Goal: Task Accomplishment & Management: Use online tool/utility

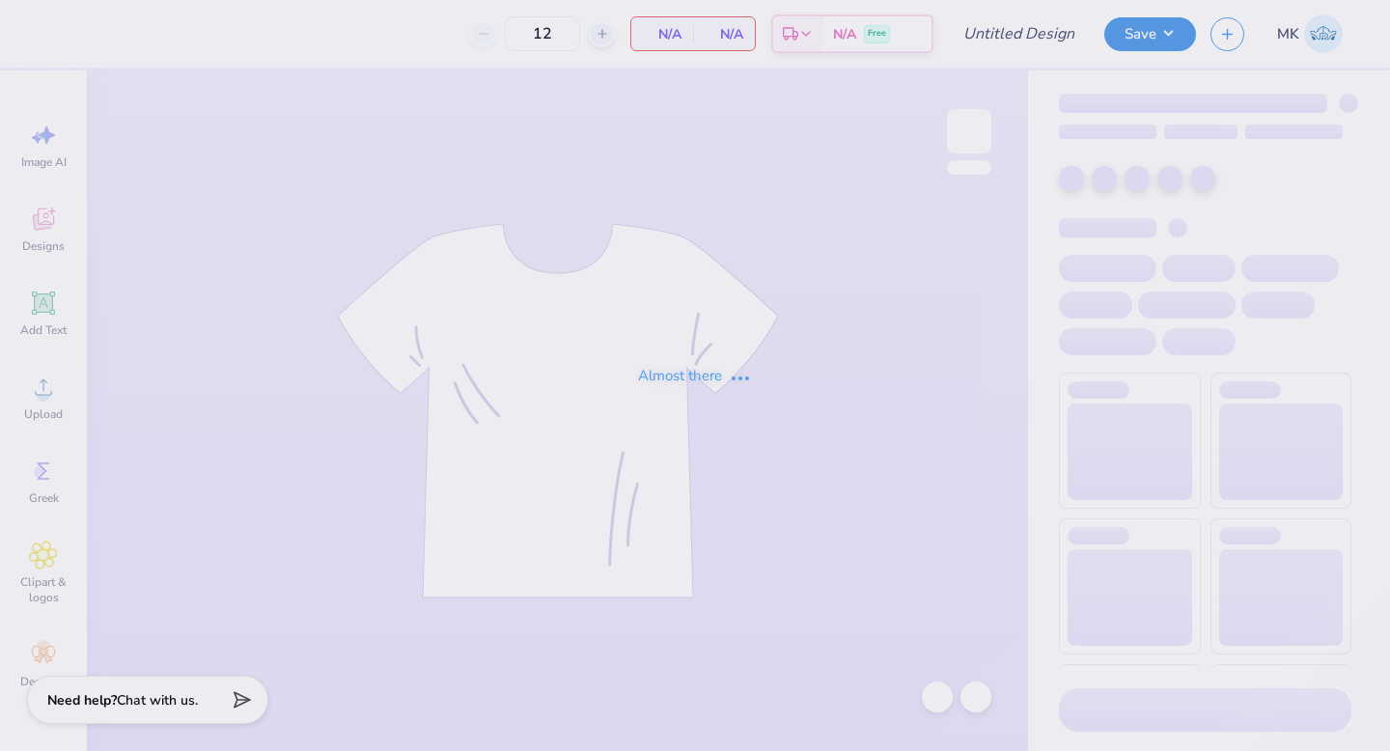
type input "philo 13"
type input "104"
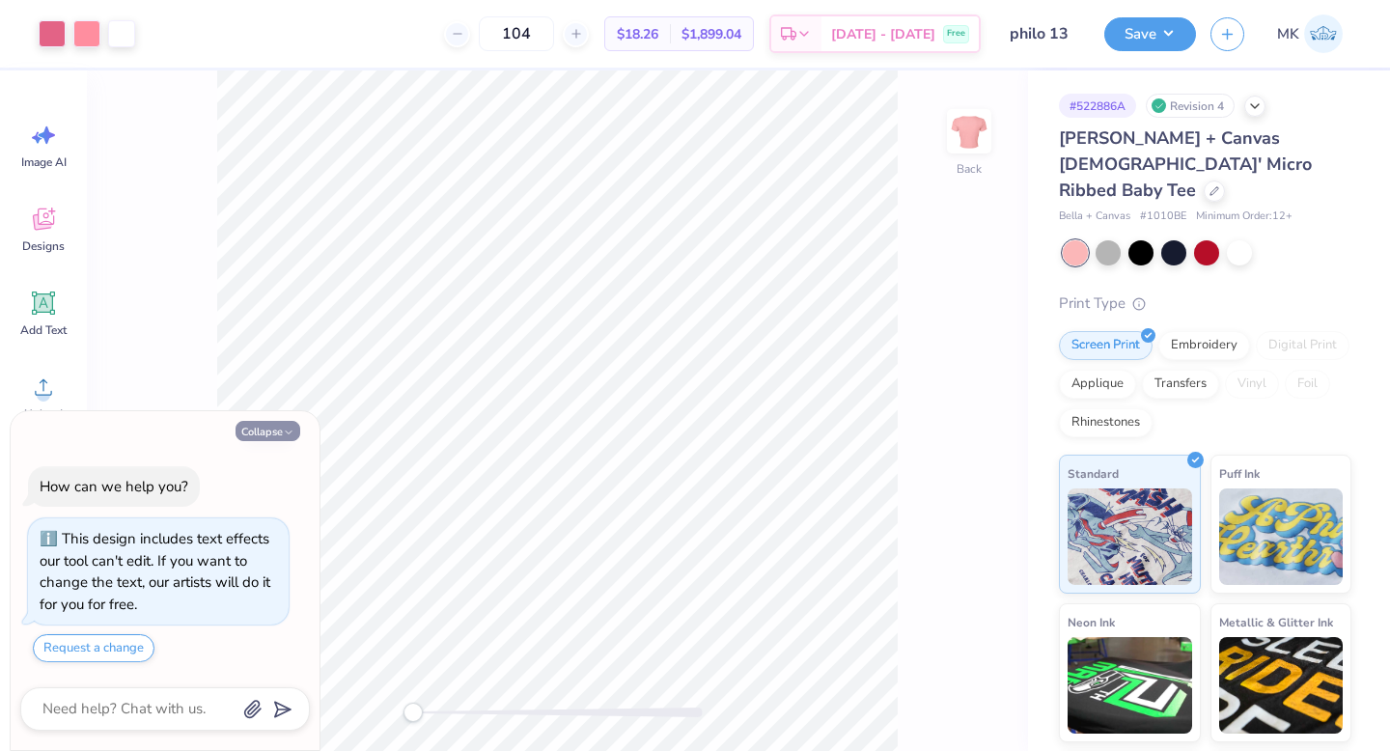
click at [260, 432] on button "Collapse" at bounding box center [268, 431] width 65 height 20
type textarea "x"
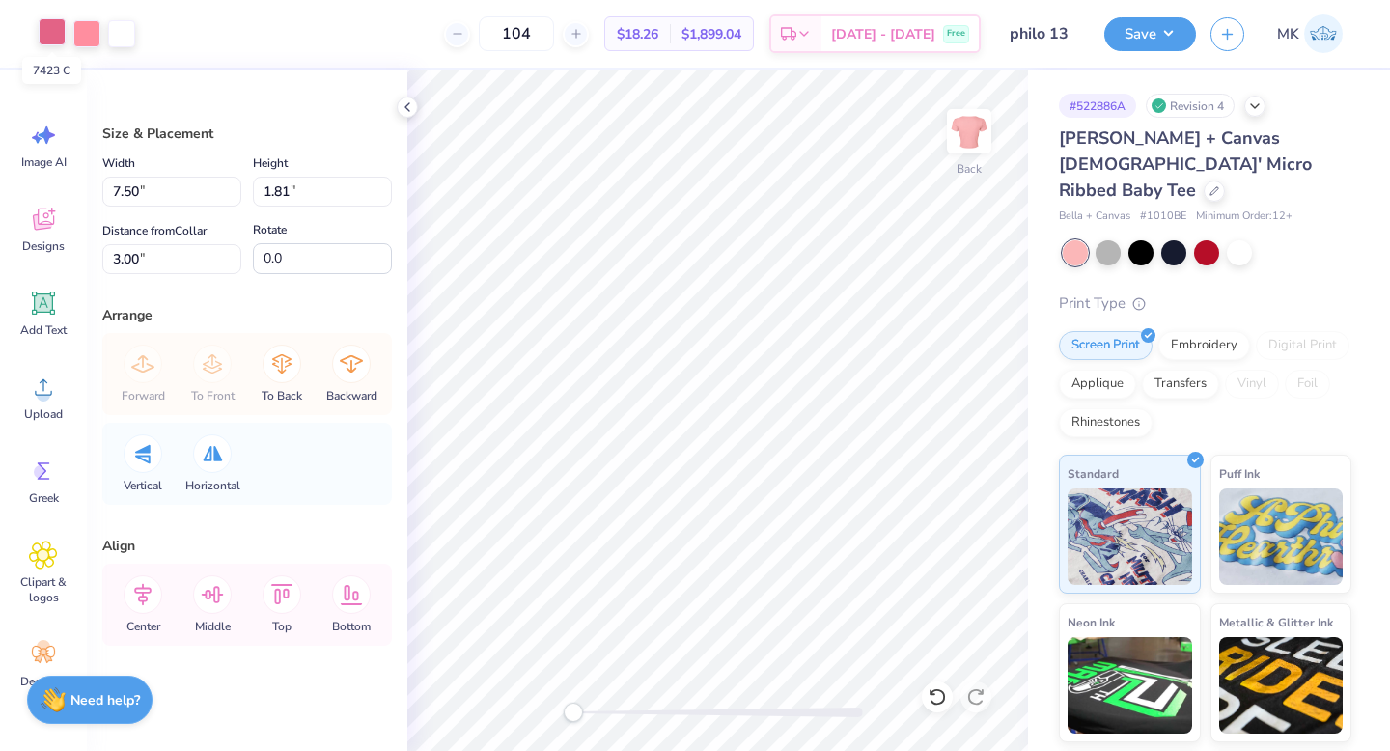
click at [51, 39] on div at bounding box center [52, 31] width 27 height 27
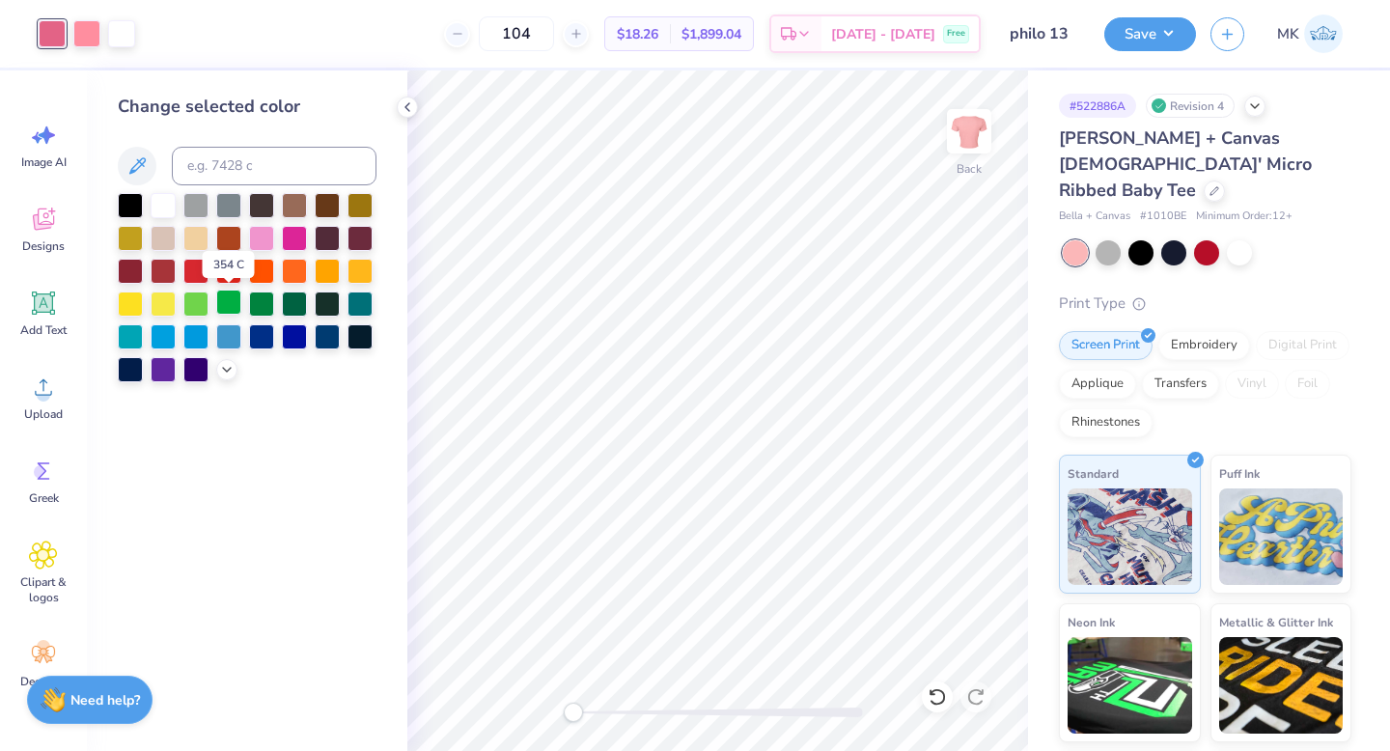
click at [233, 303] on div at bounding box center [228, 302] width 25 height 25
click at [267, 235] on div at bounding box center [261, 236] width 25 height 25
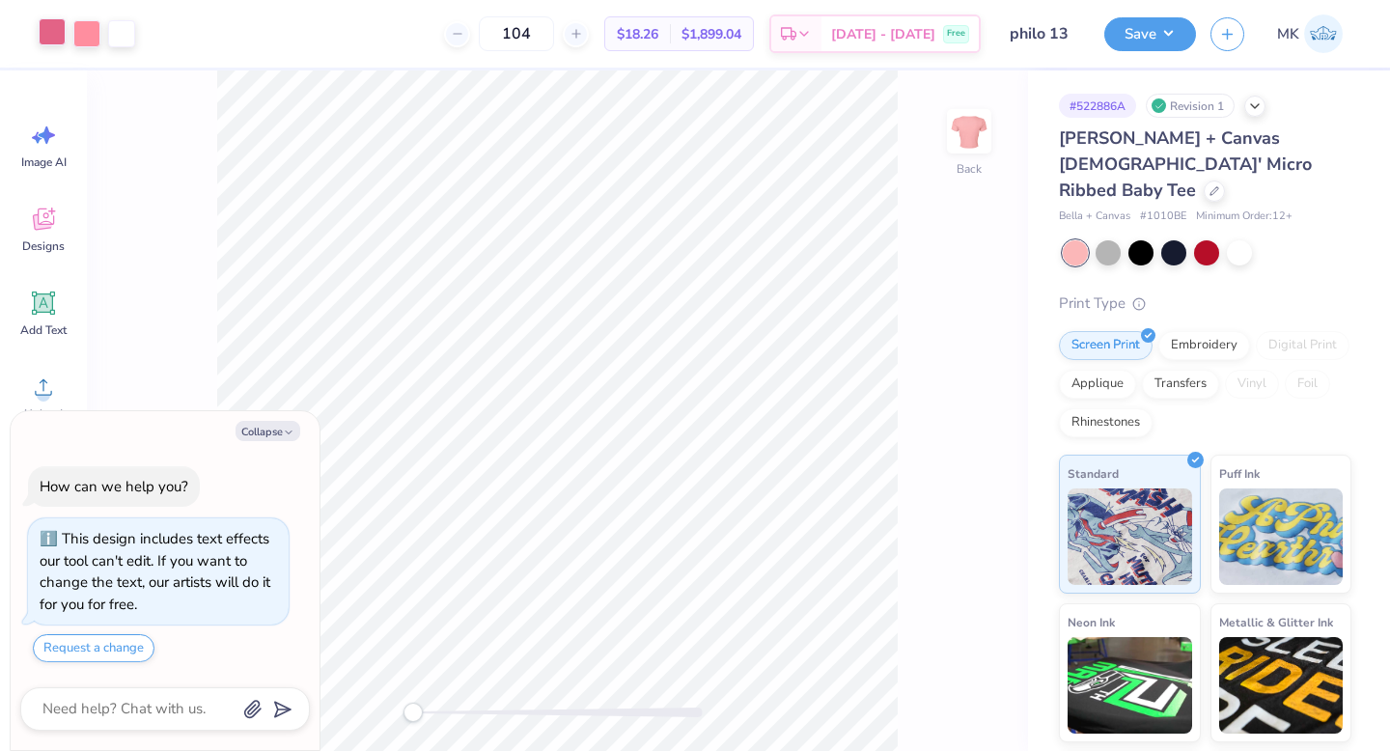
click at [53, 39] on div at bounding box center [52, 31] width 27 height 27
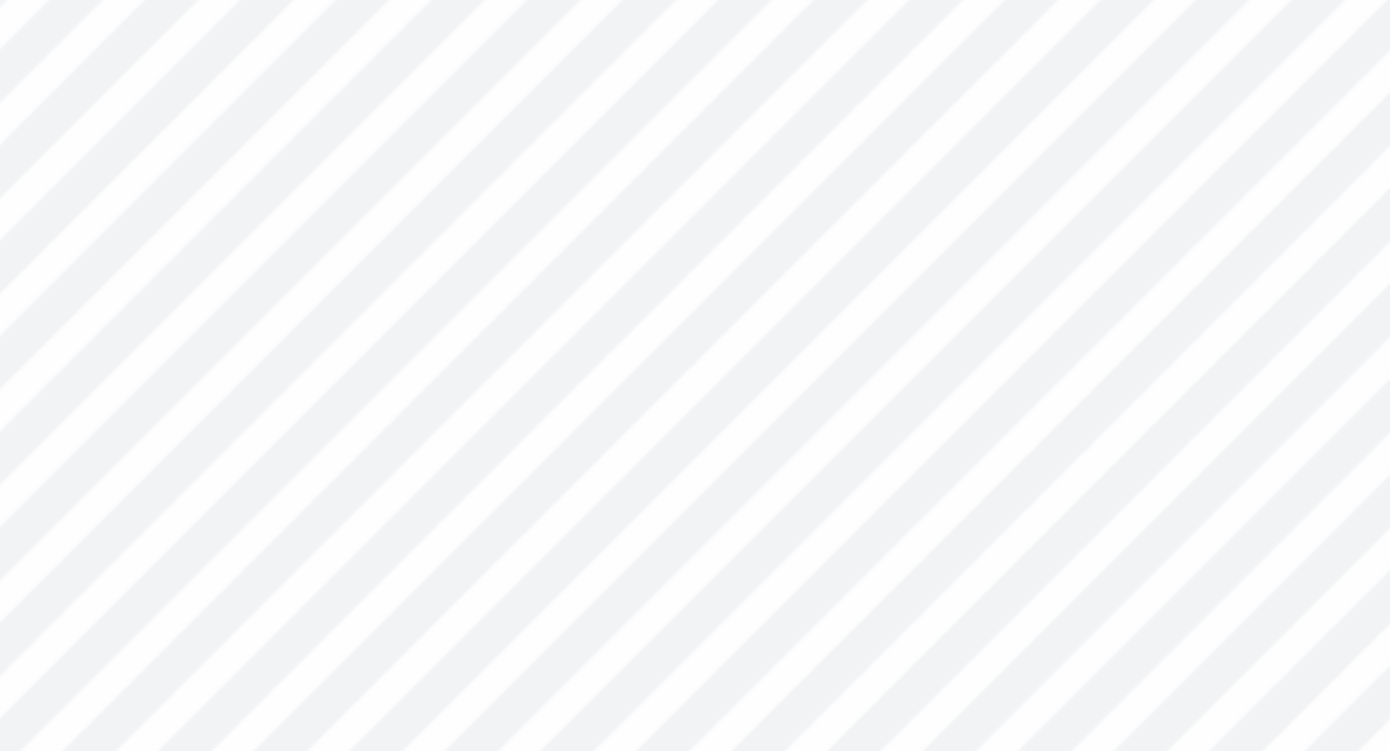
type textarea "x"
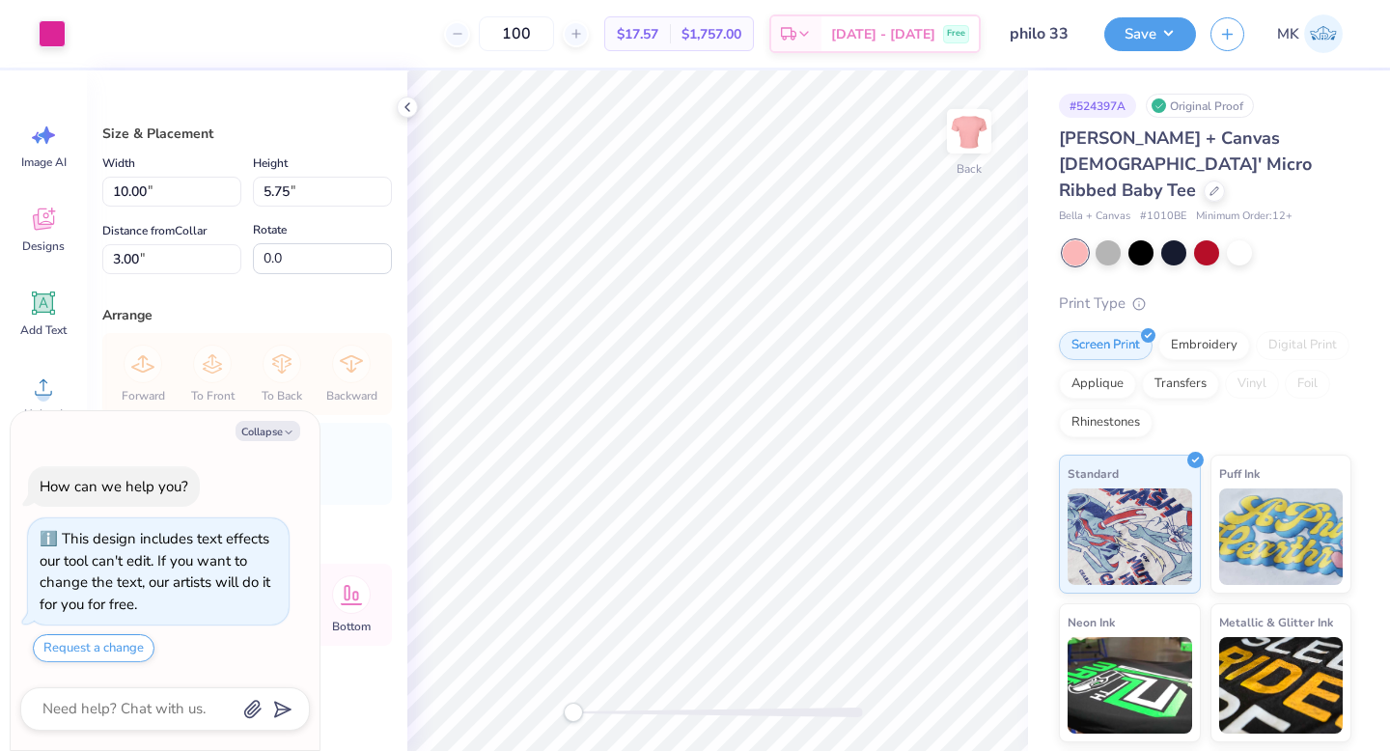
type textarea "x"
type input "6.87"
type input "3.95"
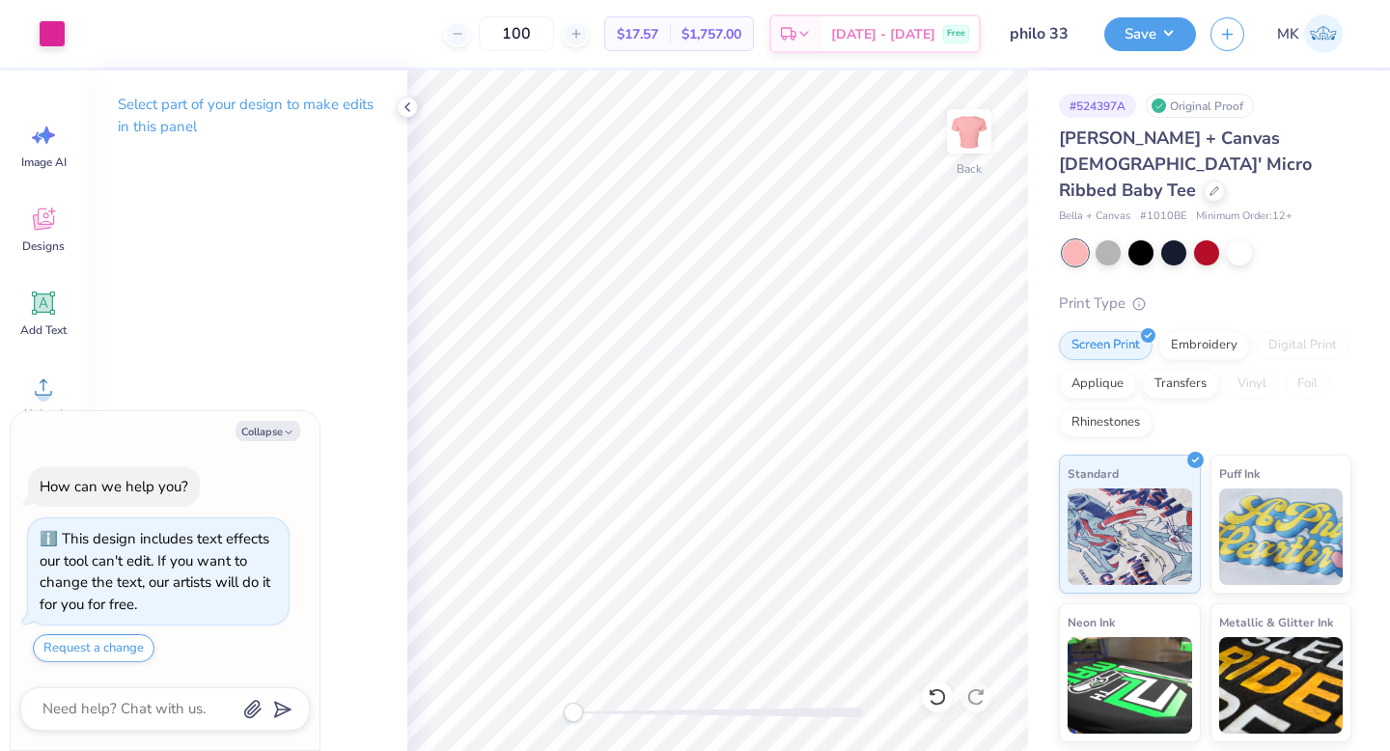
type textarea "x"
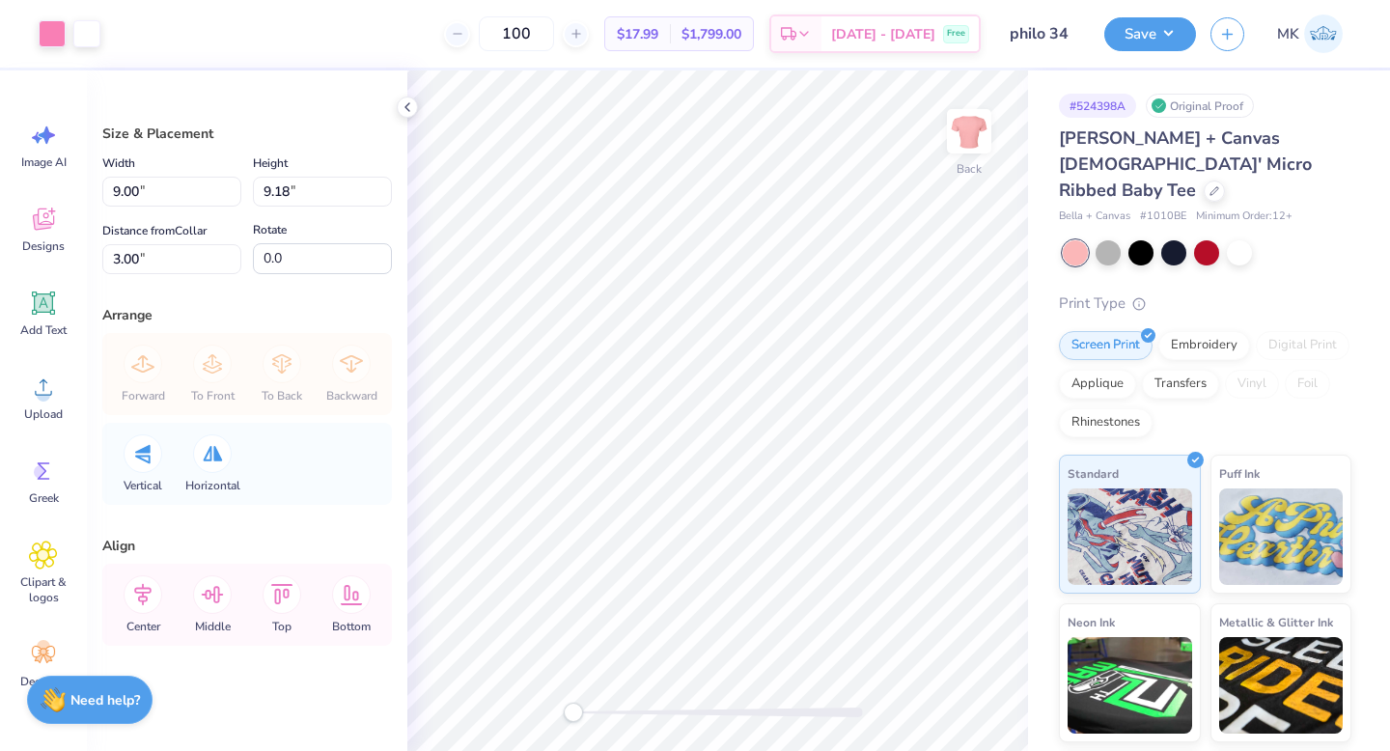
type input "5.19"
type input "5.29"
type input "6.89"
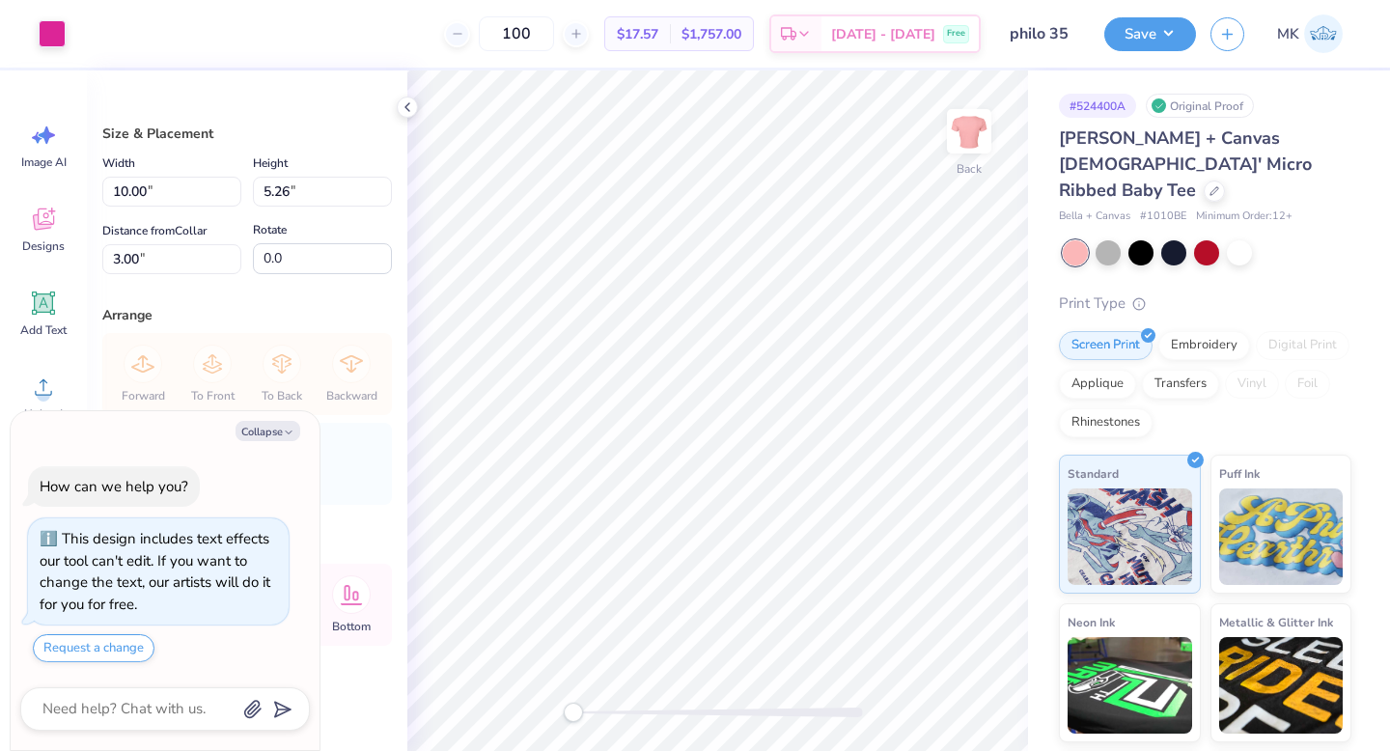
type textarea "x"
type input "7.37"
type input "3.87"
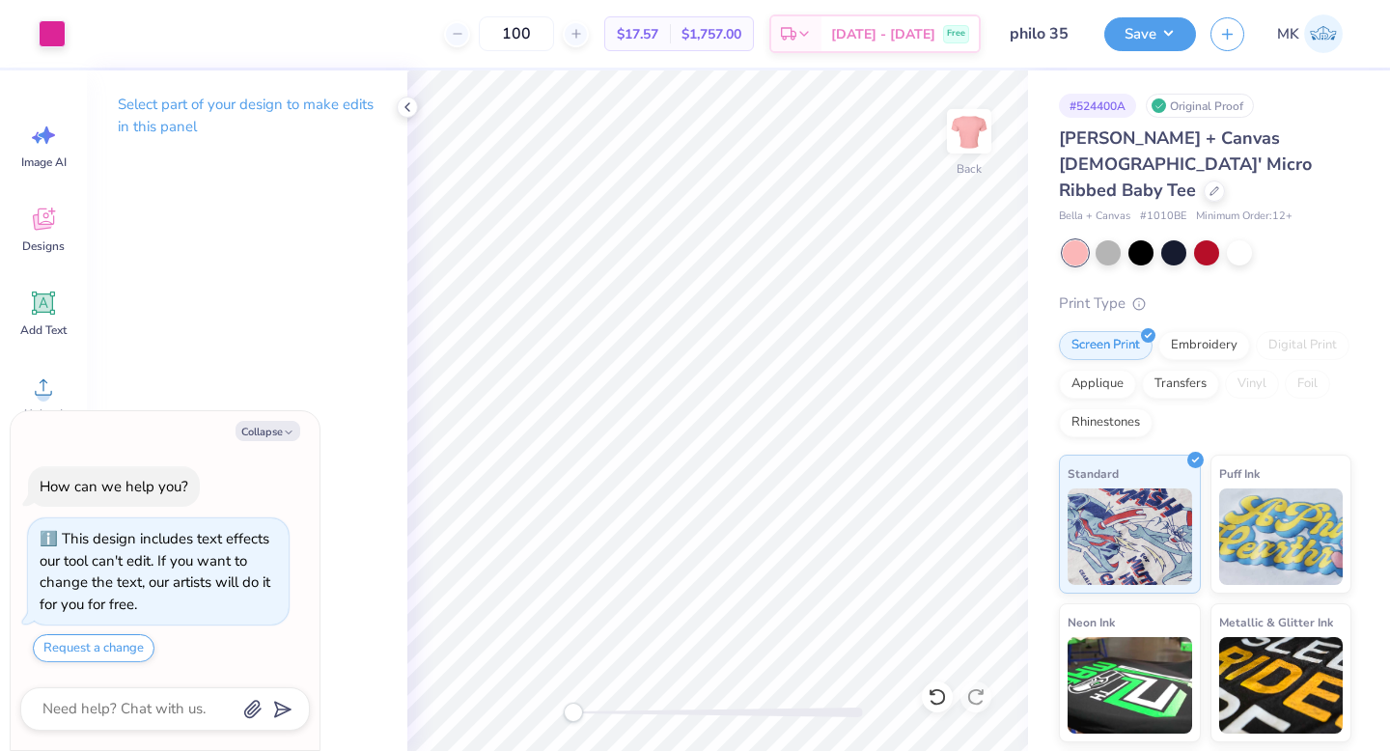
type textarea "x"
click at [691, 336] on div "Hold “Option ⌥” to see the space between elements." at bounding box center [682, 344] width 193 height 44
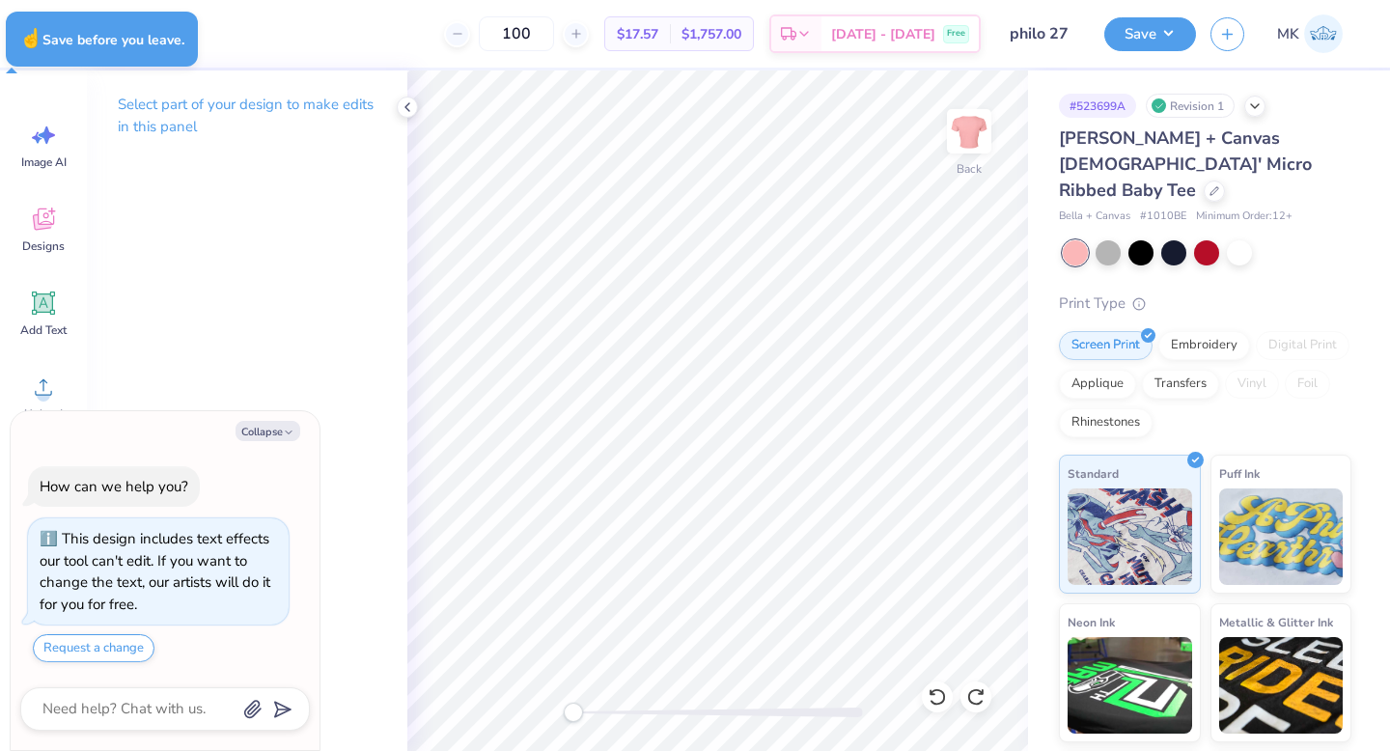
type textarea "x"
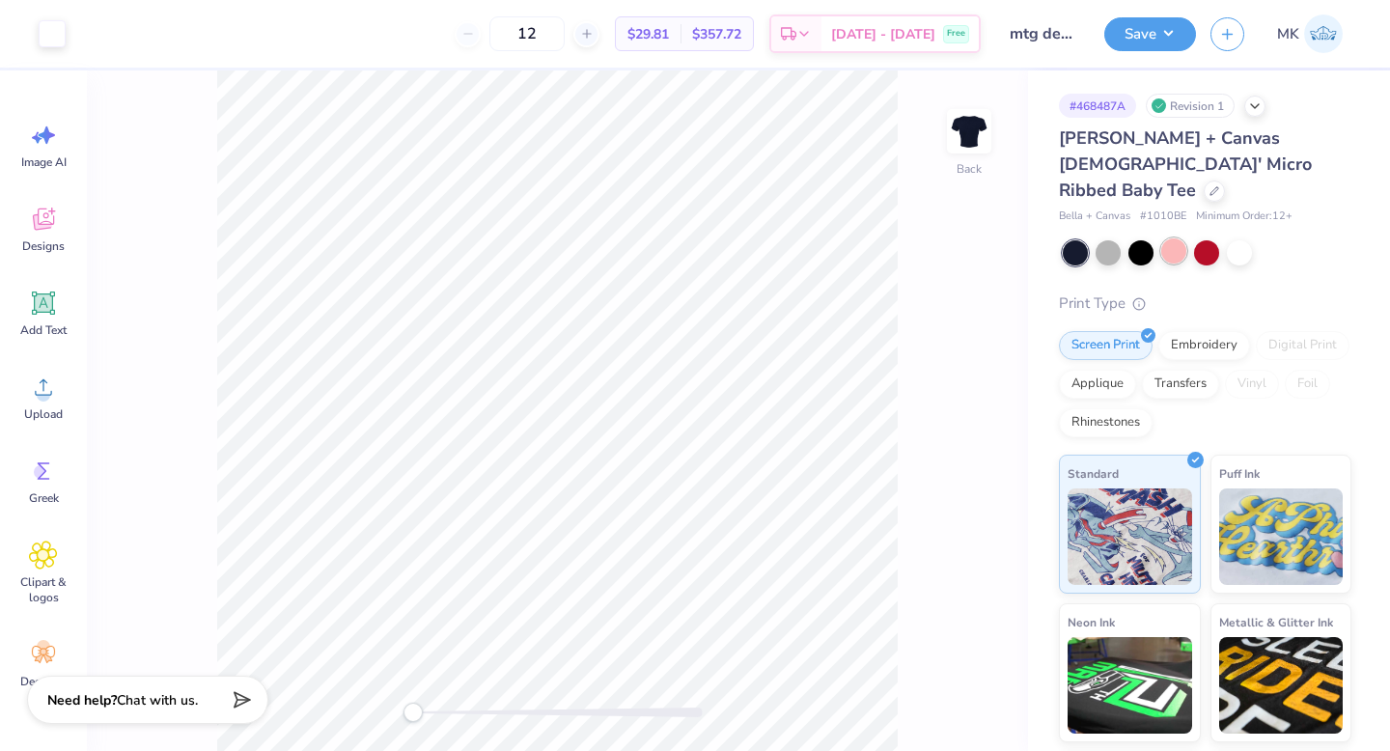
click at [1182, 238] on div at bounding box center [1174, 250] width 25 height 25
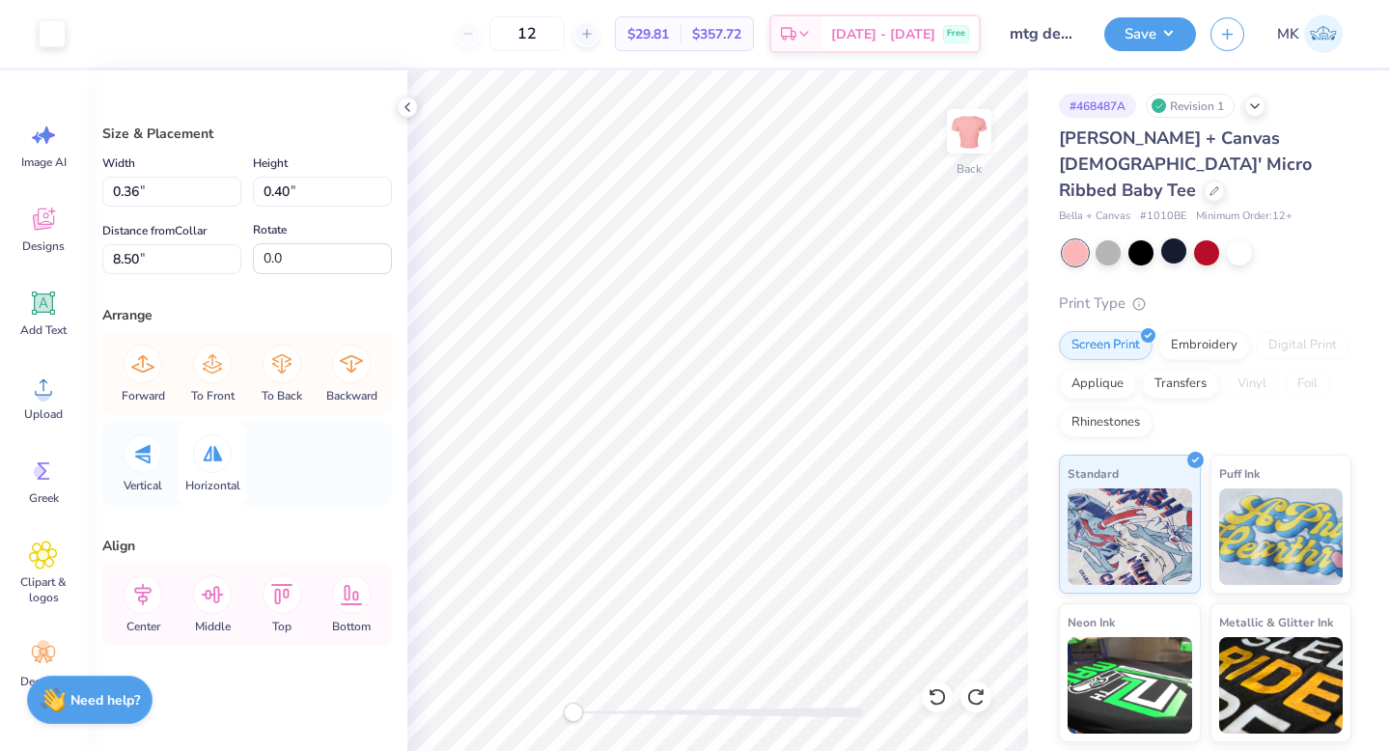
scroll to position [1, 0]
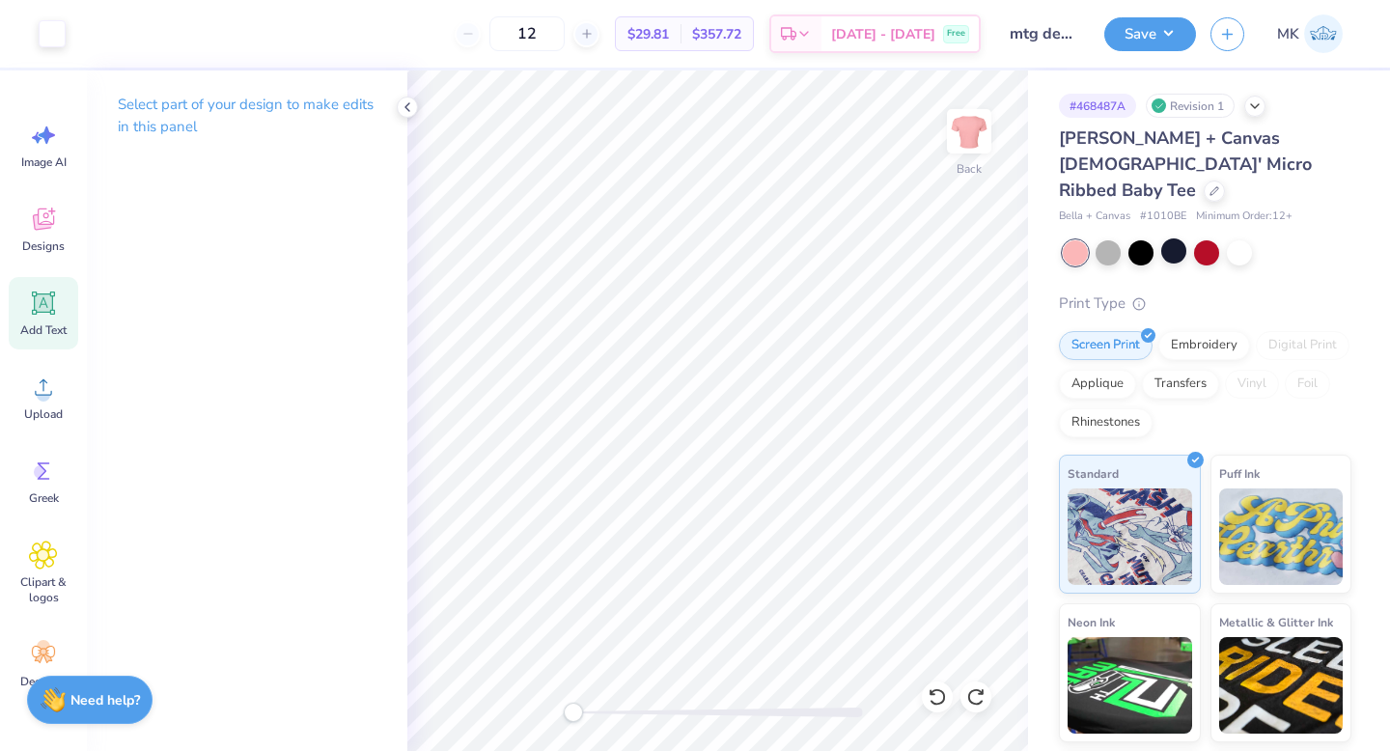
click at [50, 317] on icon at bounding box center [43, 303] width 29 height 29
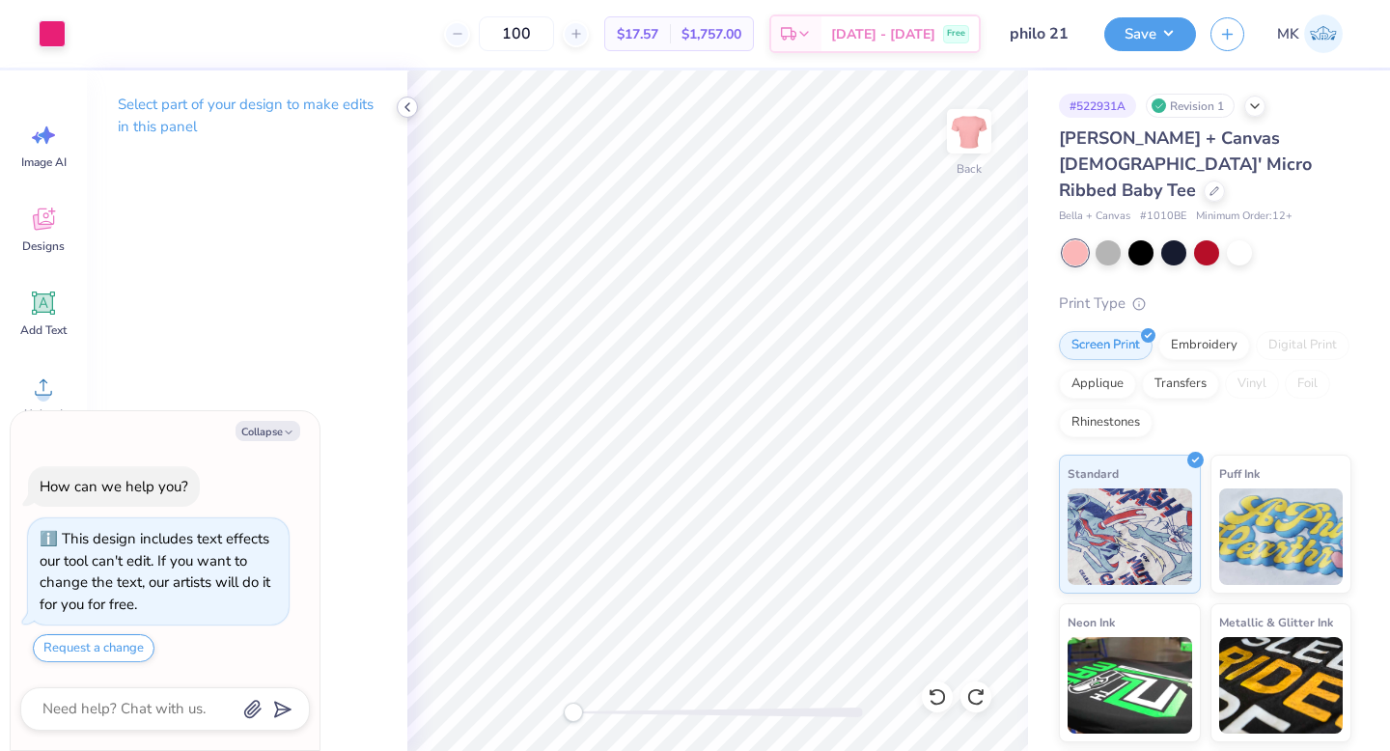
click at [403, 108] on icon at bounding box center [407, 106] width 15 height 15
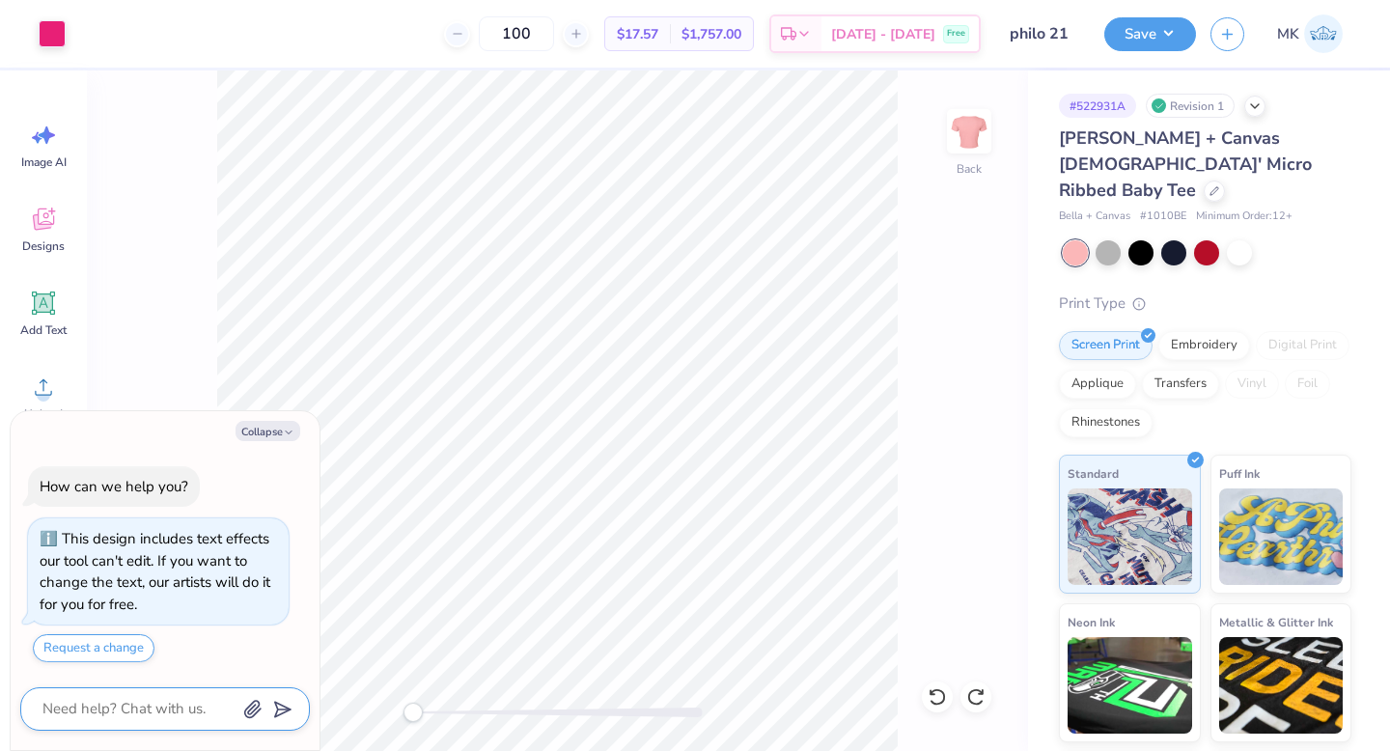
click at [146, 708] on textarea at bounding box center [139, 709] width 196 height 26
click at [250, 435] on button "Collapse" at bounding box center [268, 431] width 65 height 20
type textarea "x"
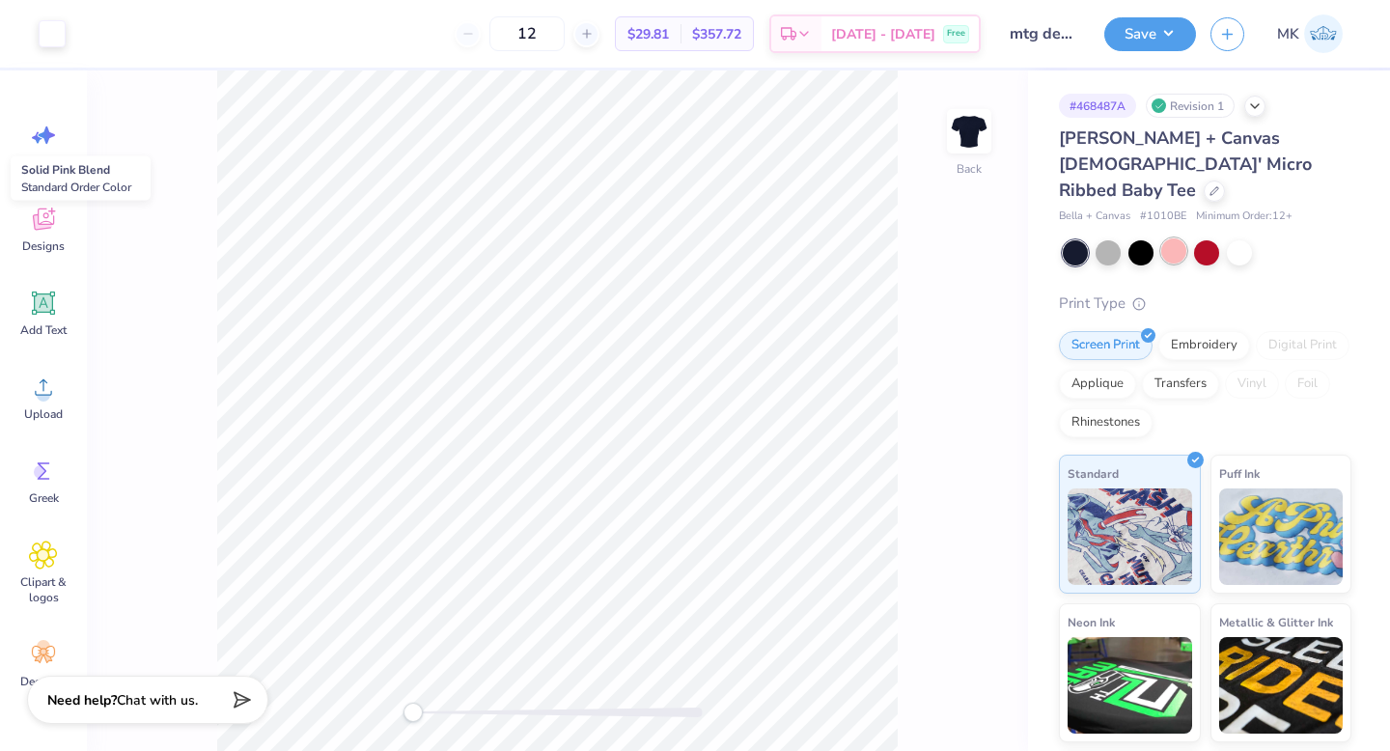
click at [1164, 238] on div at bounding box center [1174, 250] width 25 height 25
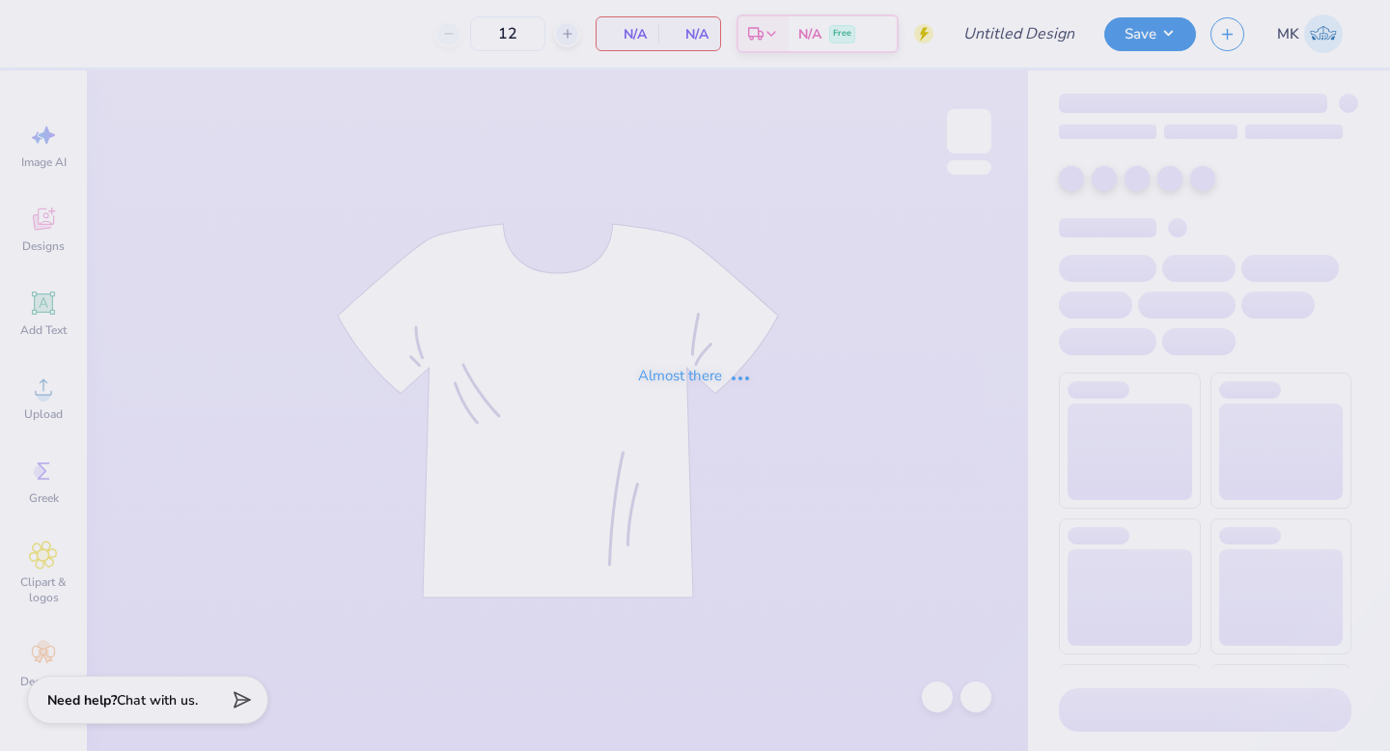
type input "mtg design 7"
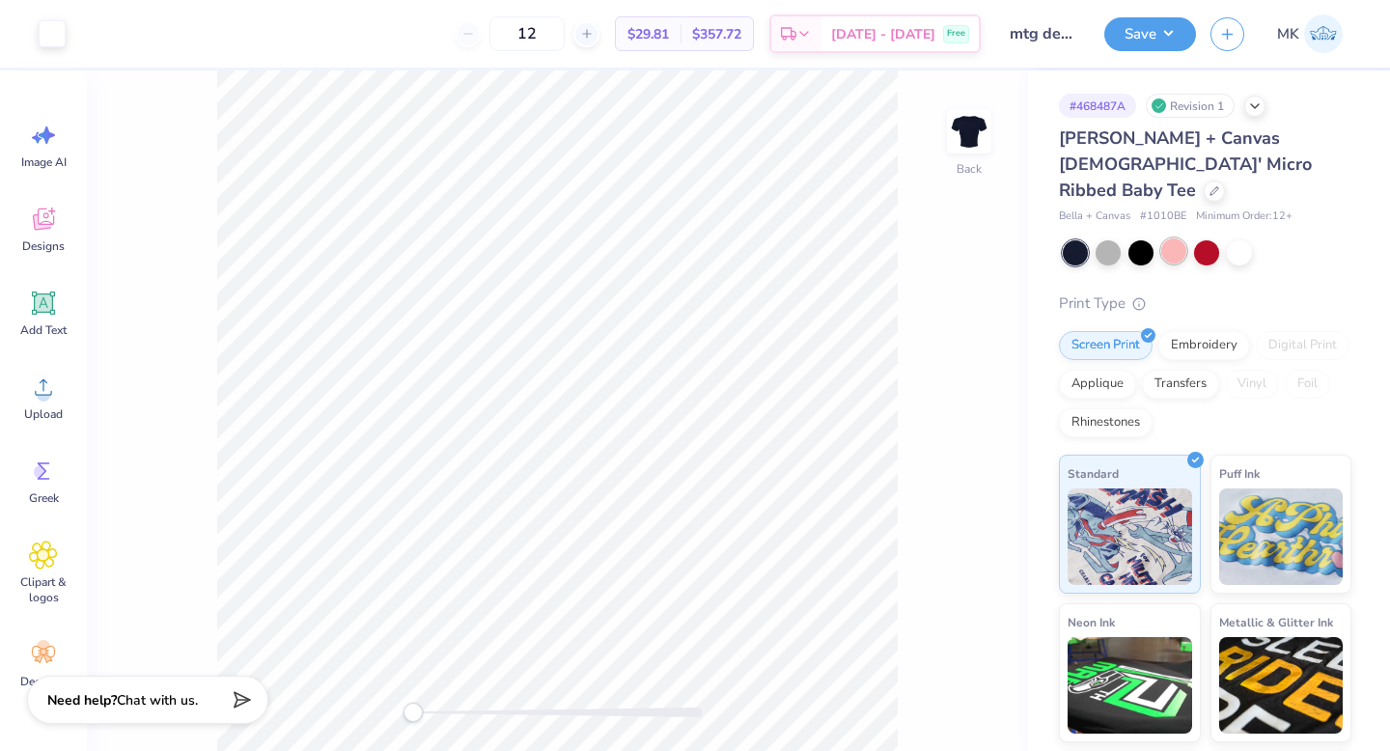
click at [1169, 238] on div at bounding box center [1174, 250] width 25 height 25
click at [50, 41] on div at bounding box center [52, 31] width 27 height 27
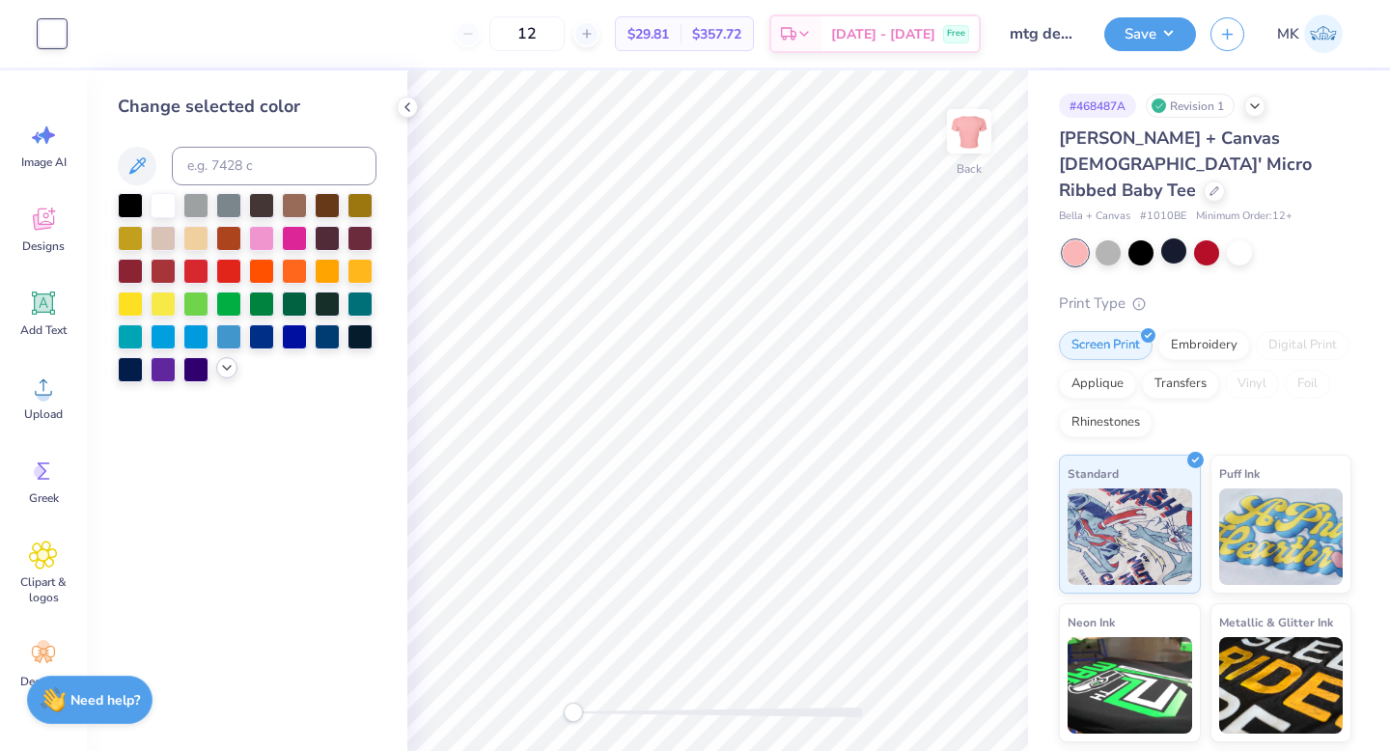
click at [232, 368] on icon at bounding box center [226, 367] width 15 height 15
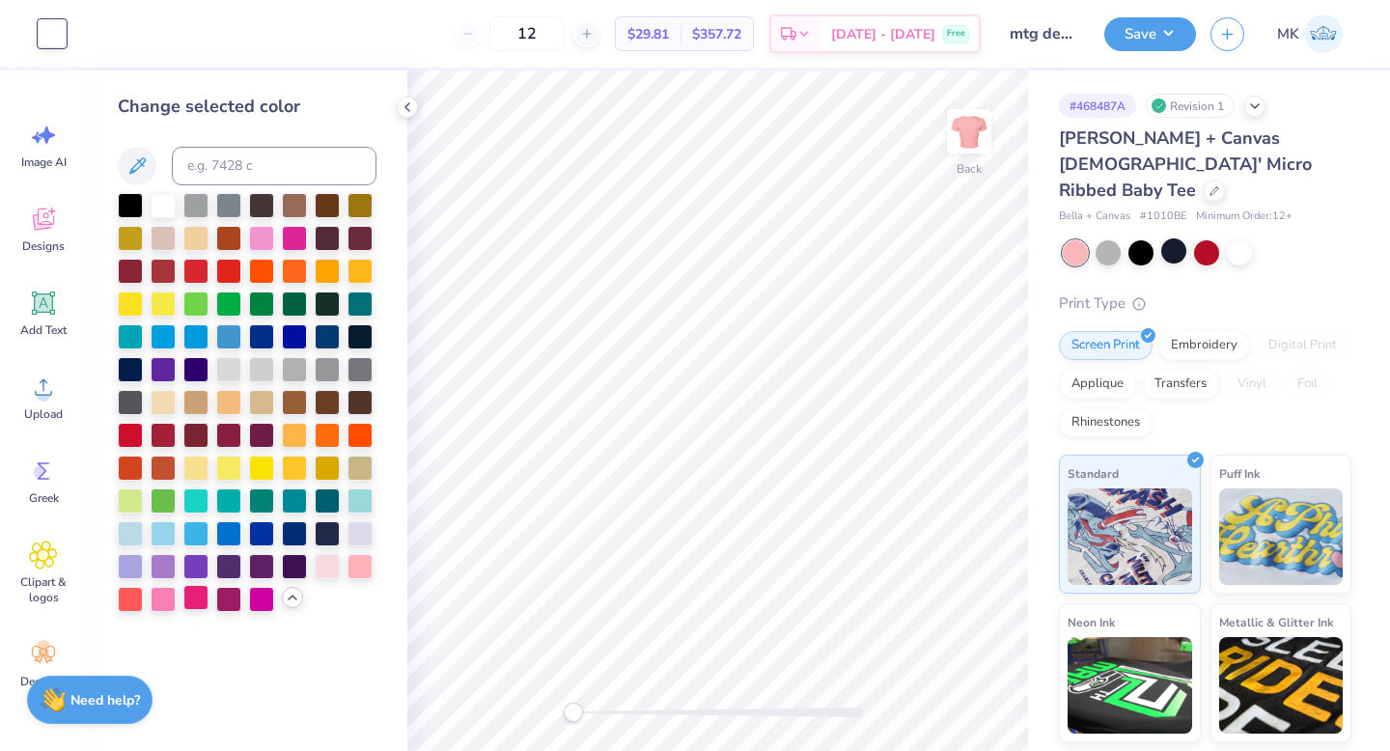
click at [196, 604] on div at bounding box center [195, 597] width 25 height 25
click at [166, 203] on div at bounding box center [163, 203] width 25 height 25
click at [1131, 23] on button "Save" at bounding box center [1151, 31] width 92 height 34
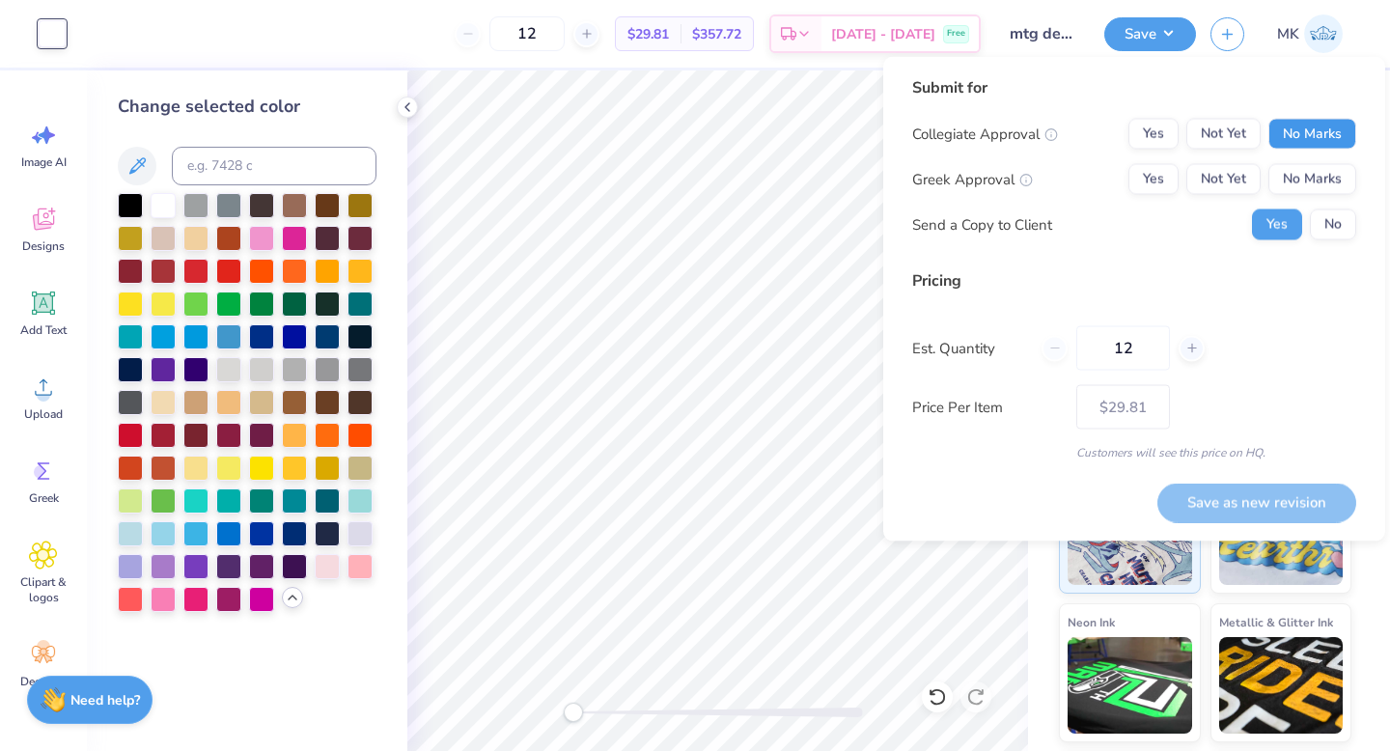
click at [1288, 128] on button "No Marks" at bounding box center [1313, 134] width 88 height 31
click at [1164, 187] on button "Yes" at bounding box center [1154, 179] width 50 height 31
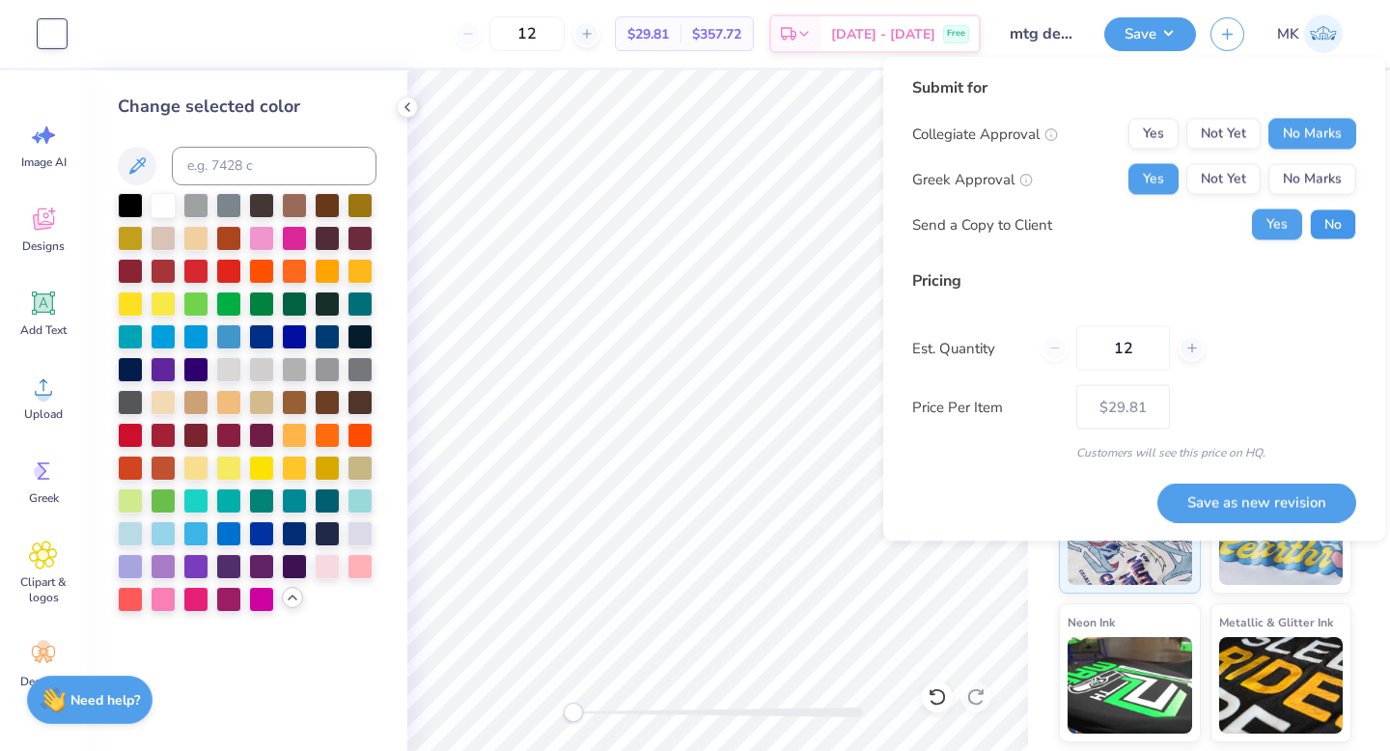
click at [1340, 218] on button "No" at bounding box center [1333, 225] width 46 height 31
click at [1196, 502] on button "Save as new revision" at bounding box center [1257, 503] width 199 height 40
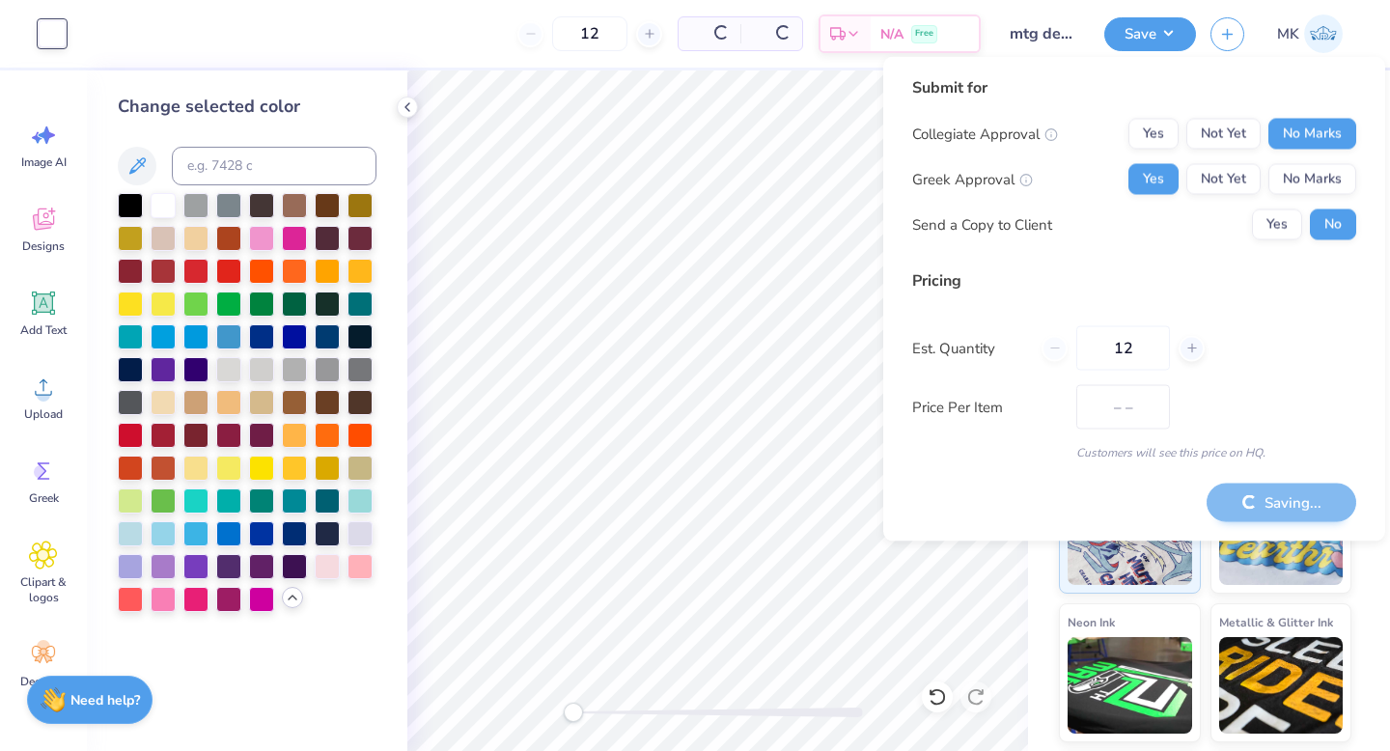
type input "$29.81"
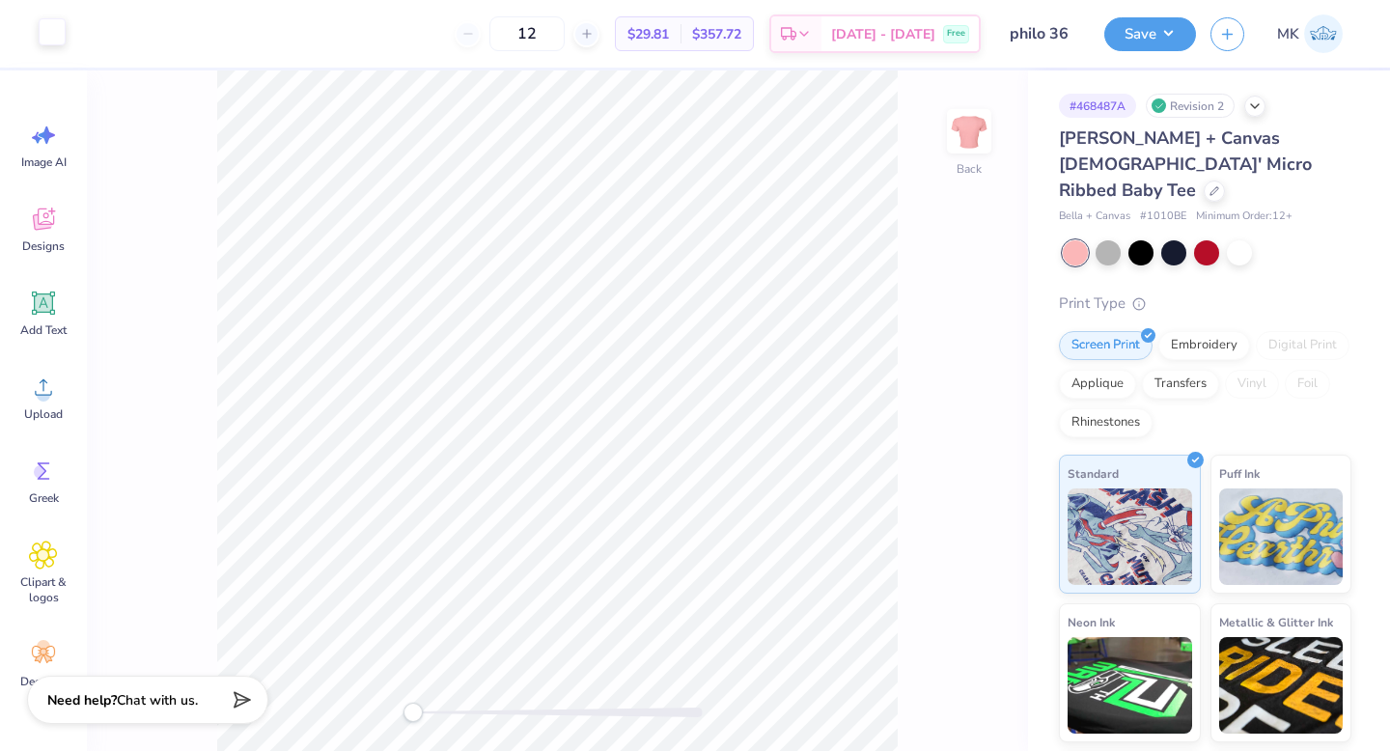
click at [61, 37] on div at bounding box center [52, 31] width 27 height 27
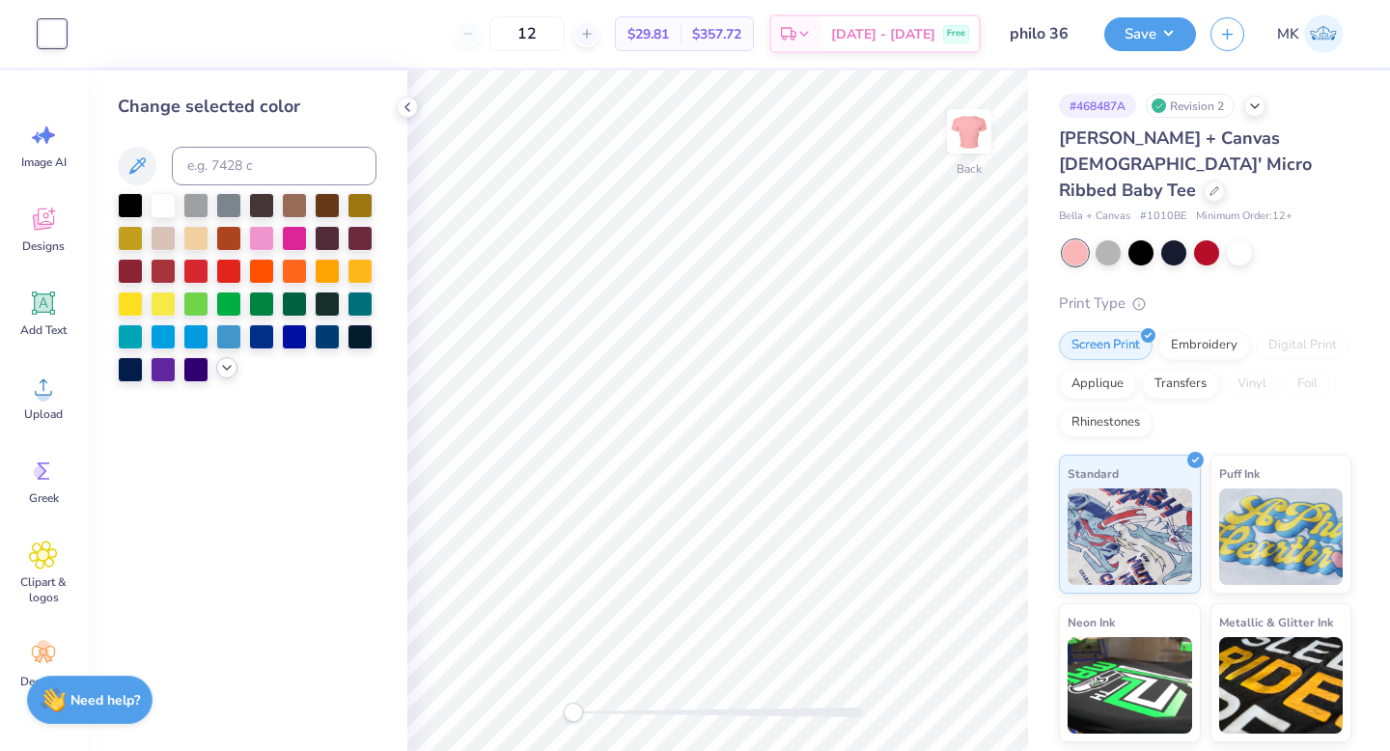
click at [225, 372] on icon at bounding box center [226, 367] width 15 height 15
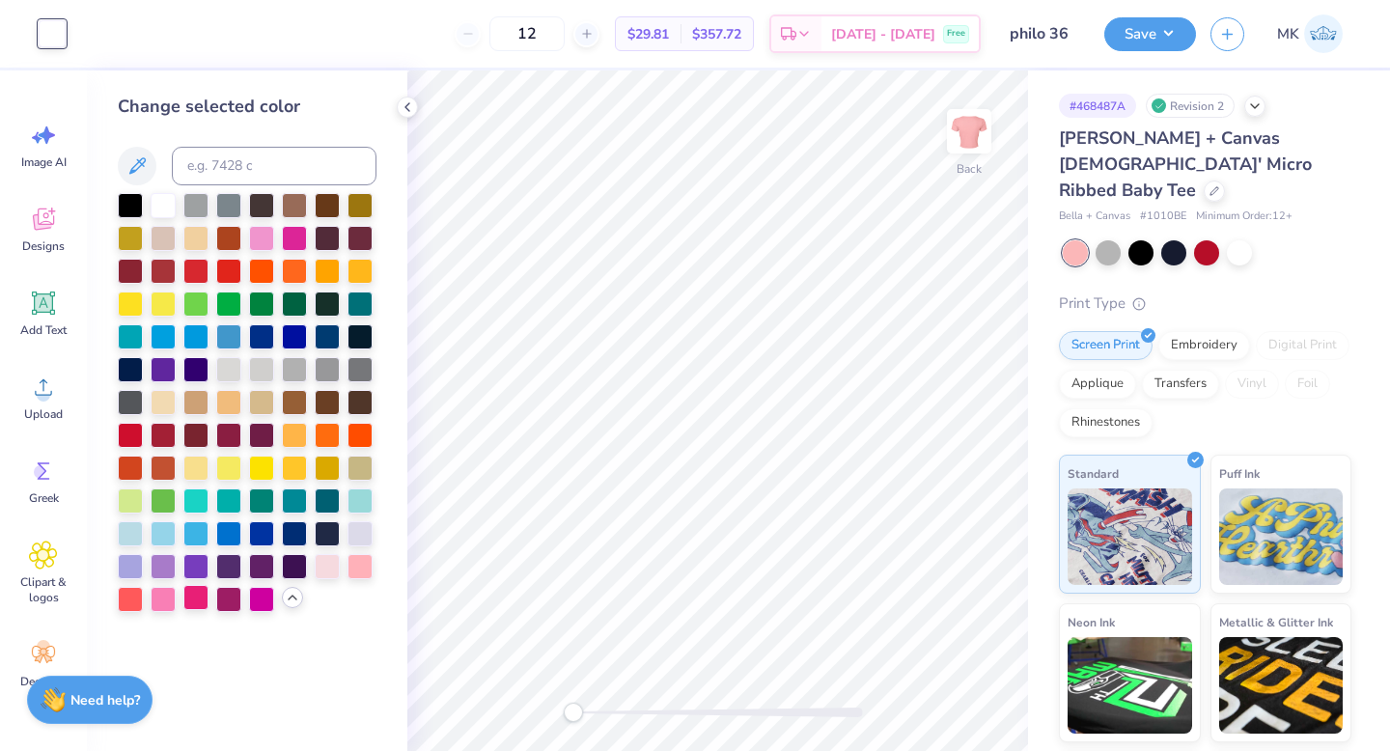
click at [201, 603] on div at bounding box center [195, 597] width 25 height 25
click at [1124, 43] on button "Save" at bounding box center [1151, 31] width 92 height 34
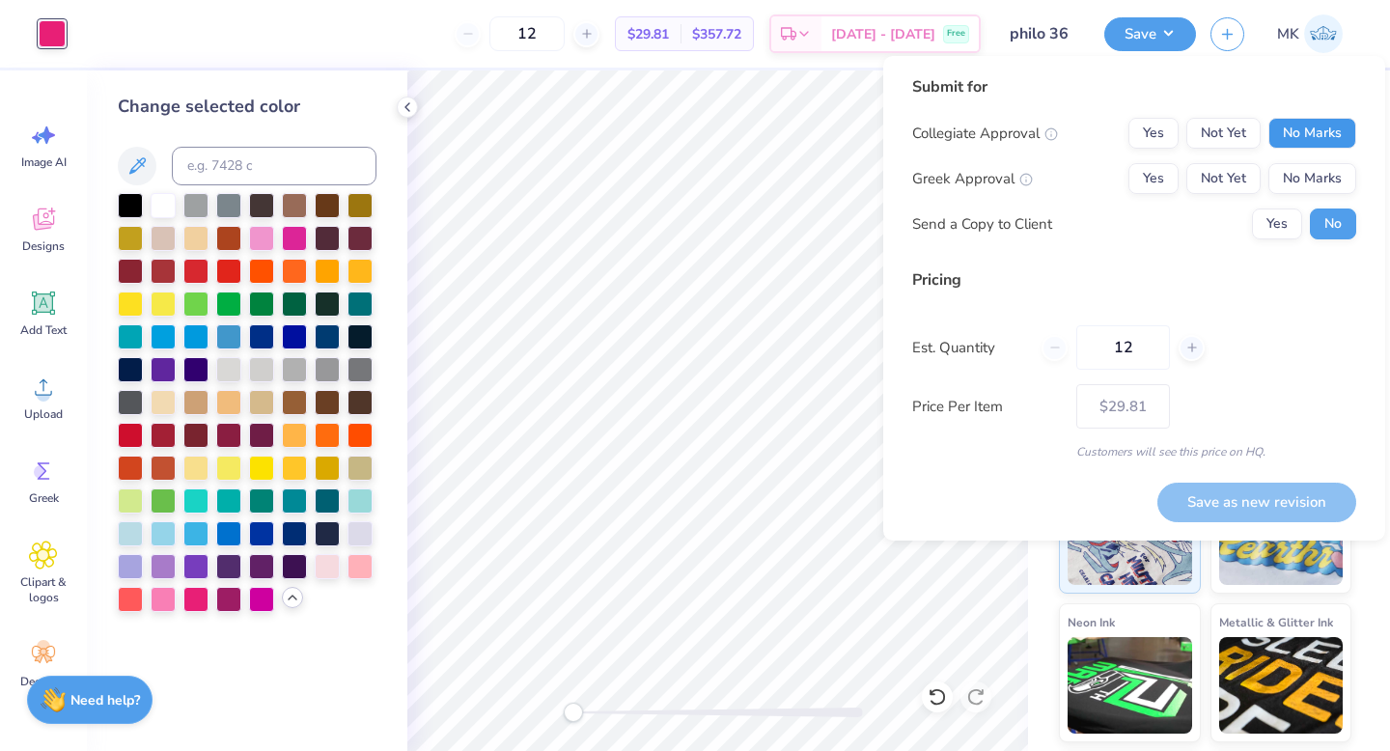
click at [1315, 120] on button "No Marks" at bounding box center [1313, 133] width 88 height 31
click at [1155, 187] on button "Yes" at bounding box center [1154, 178] width 50 height 31
click at [1220, 493] on button "Save as new revision" at bounding box center [1257, 503] width 199 height 40
type input "$29.81"
